Goal: Information Seeking & Learning: Learn about a topic

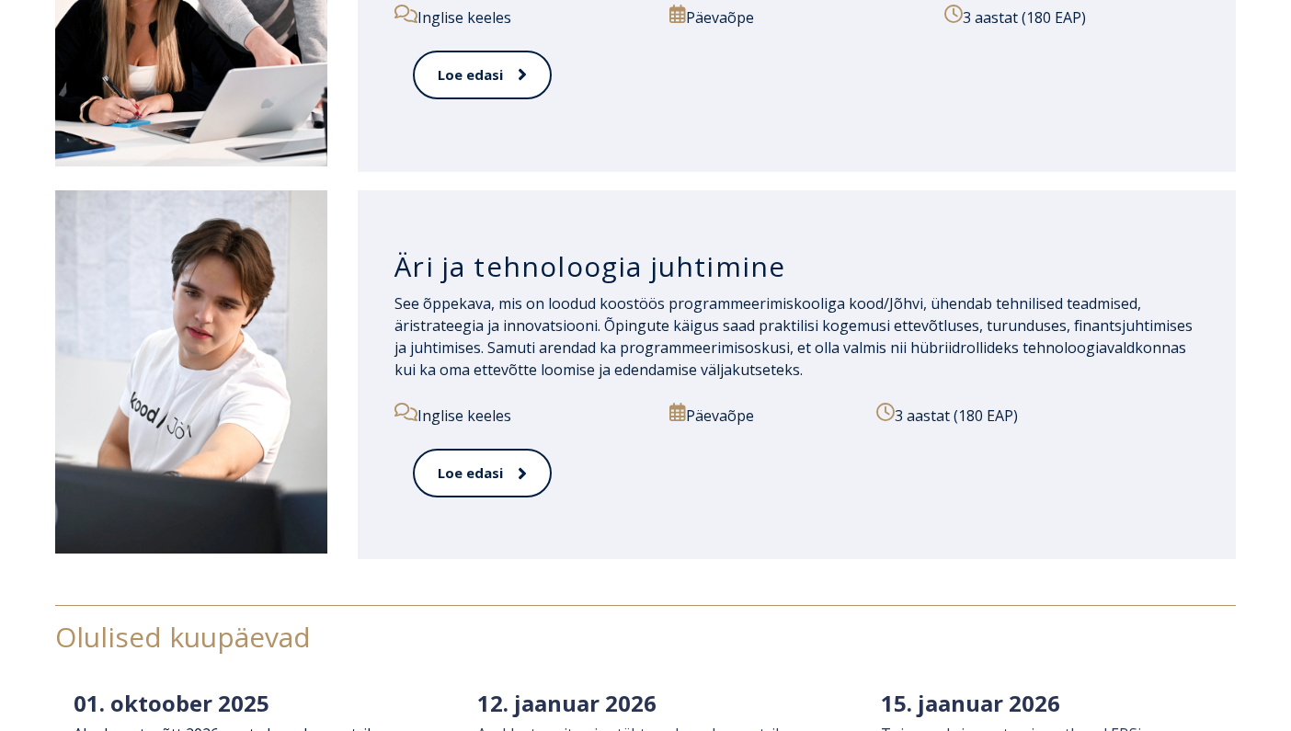
scroll to position [2000, 0]
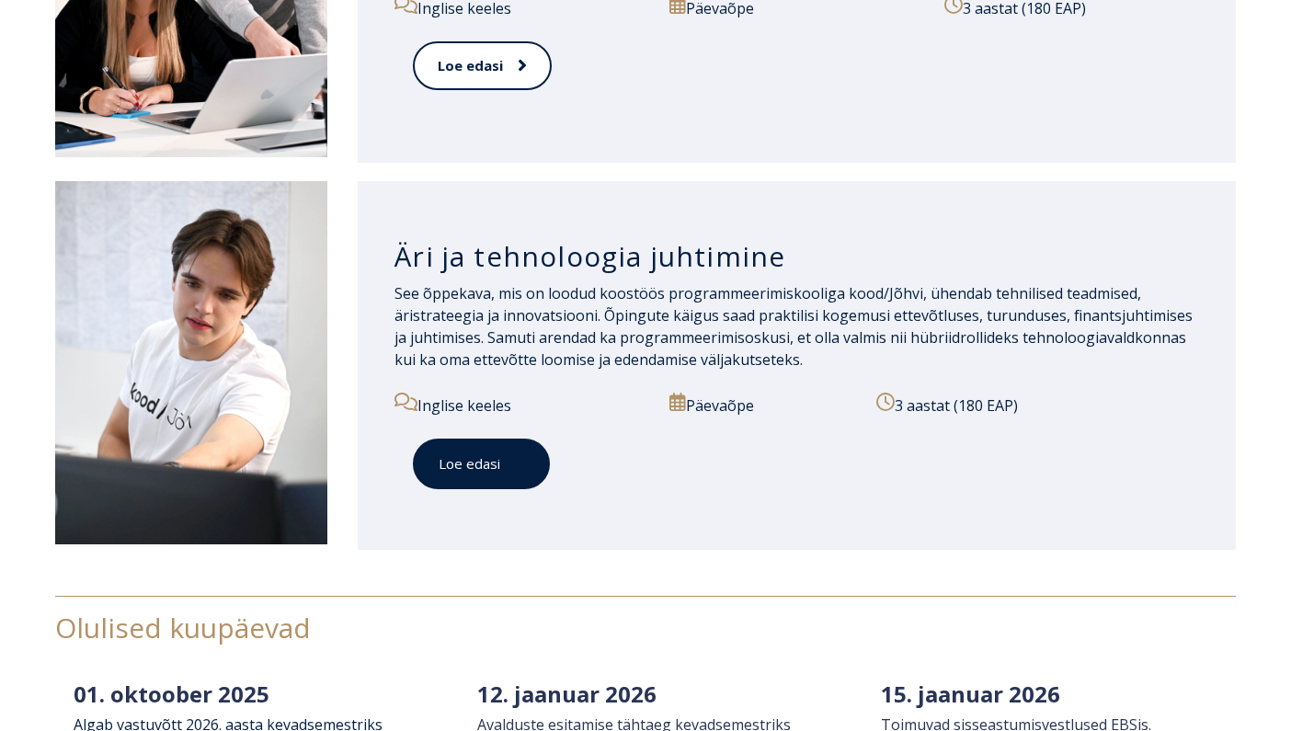
click at [497, 463] on link "Loe edasi" at bounding box center [481, 464] width 137 height 51
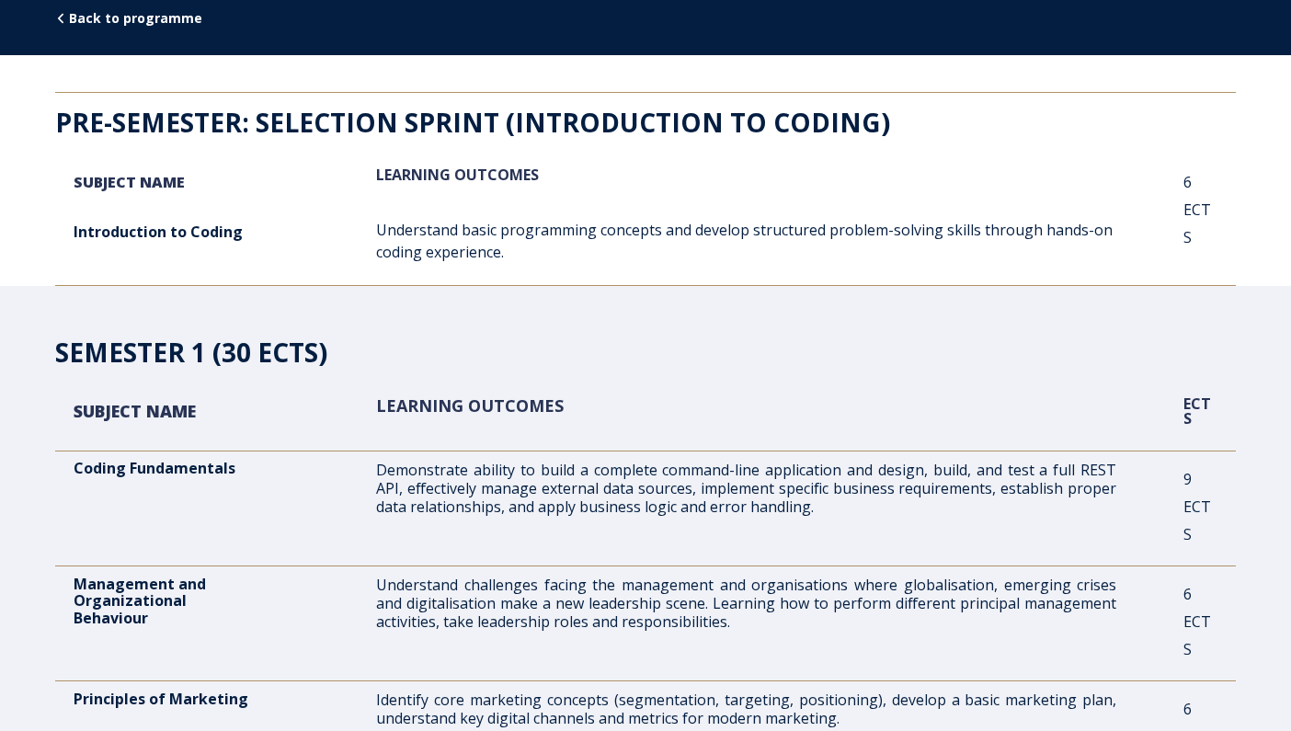
scroll to position [212, 0]
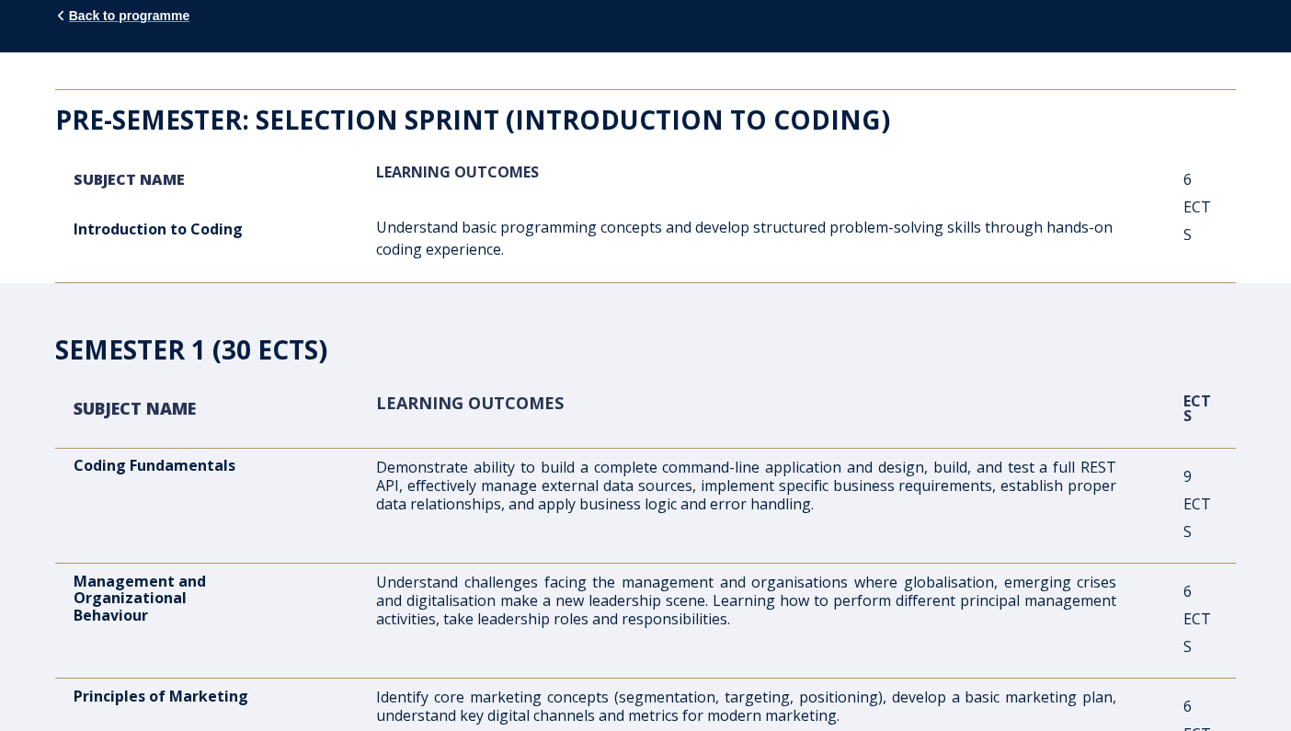
click at [85, 17] on span "Back to programme" at bounding box center [129, 15] width 120 height 15
click at [148, 12] on span "Back to programme" at bounding box center [129, 15] width 120 height 15
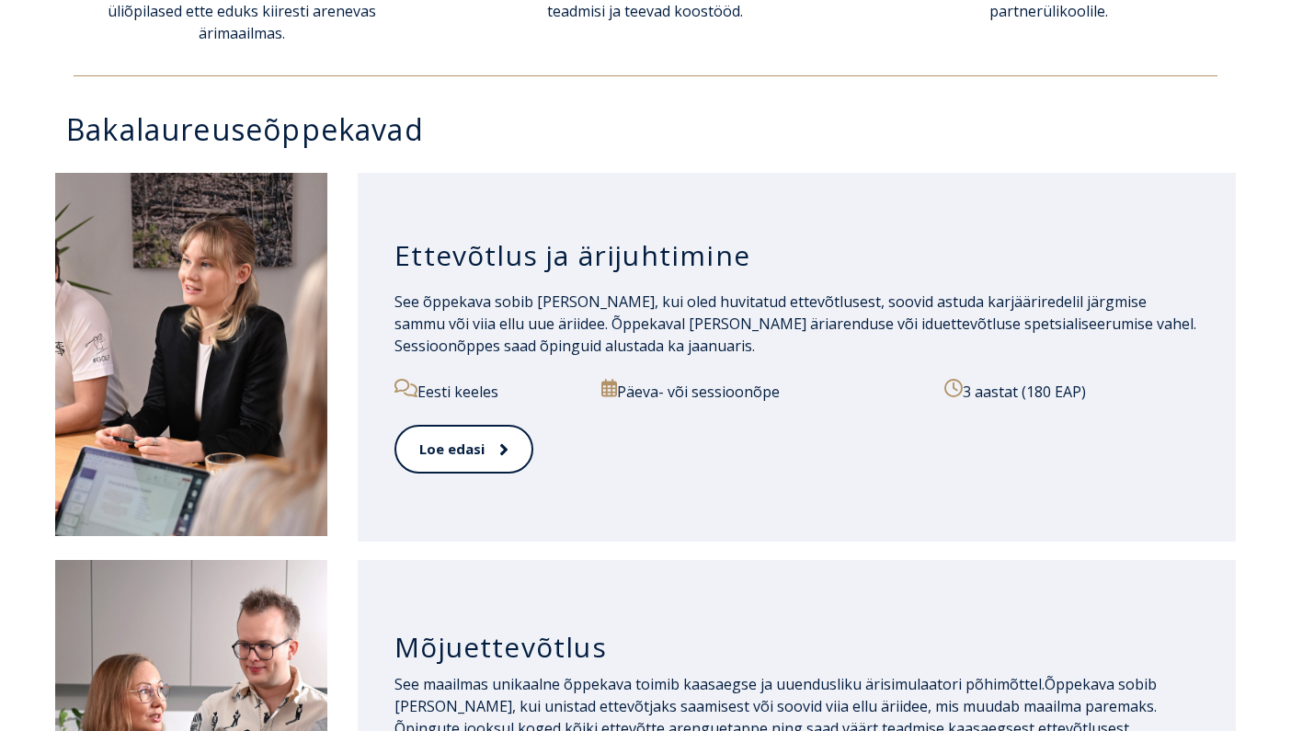
scroll to position [818, 0]
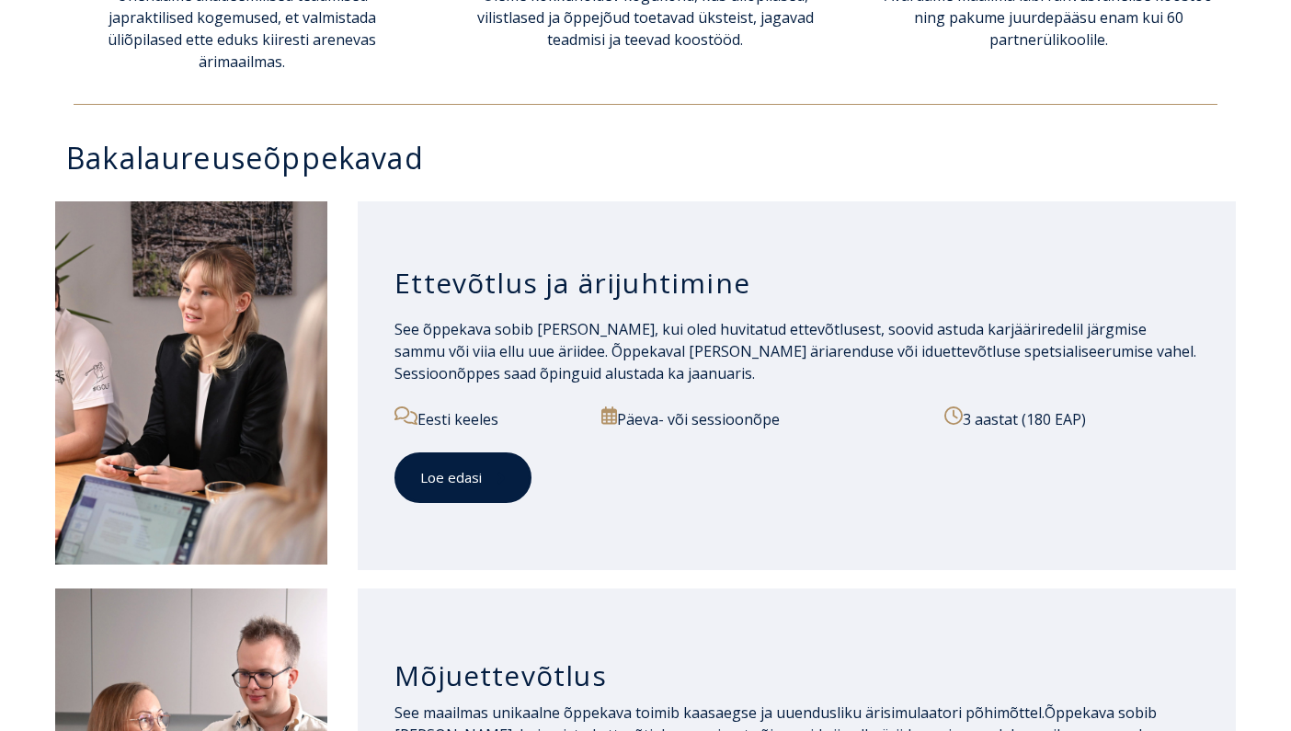
click at [468, 475] on link "Loe edasi" at bounding box center [463, 478] width 137 height 51
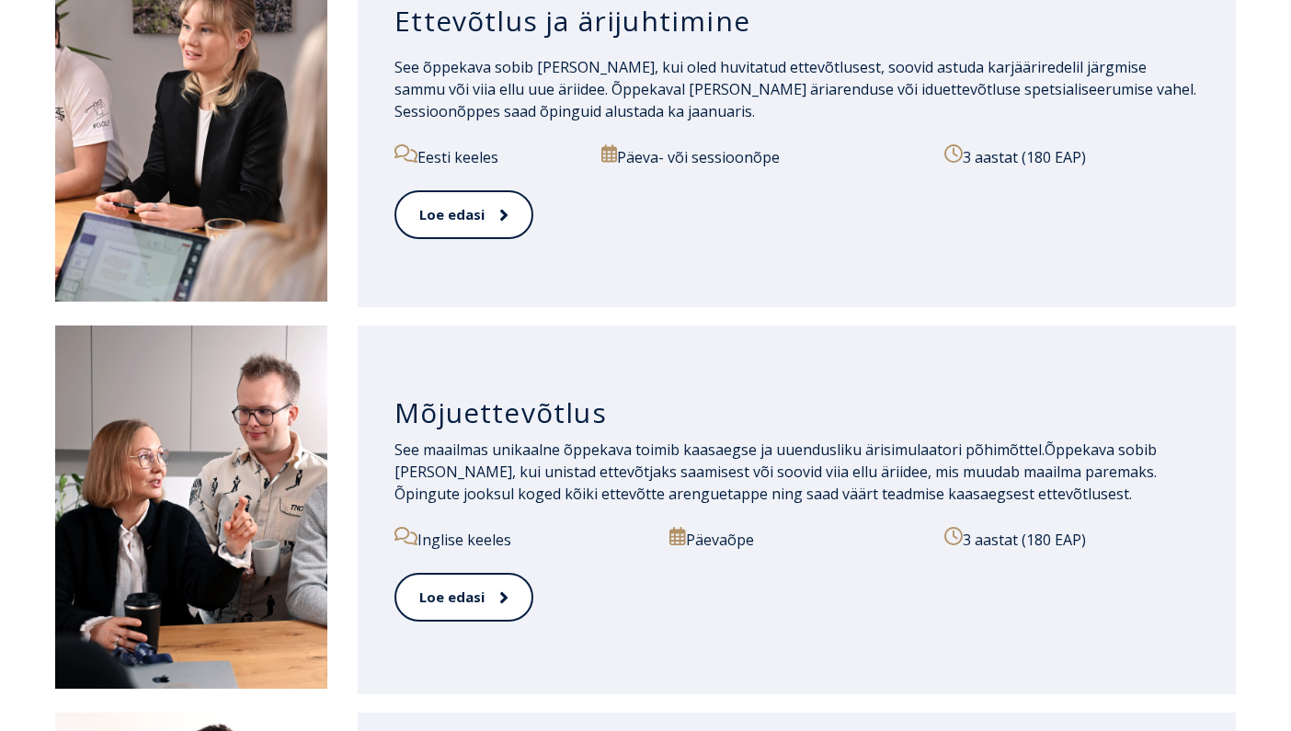
scroll to position [1084, 0]
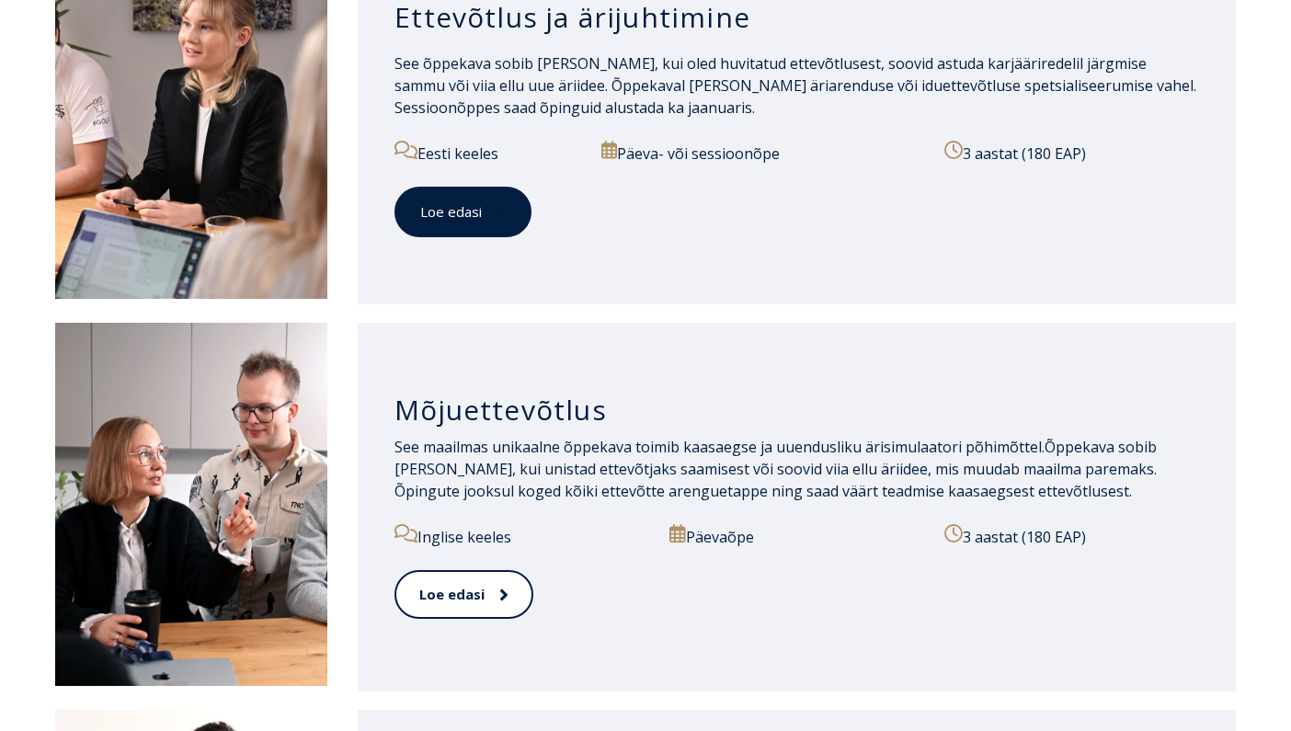
click at [451, 211] on link "Loe edasi" at bounding box center [463, 212] width 137 height 51
